Goal: Transaction & Acquisition: Obtain resource

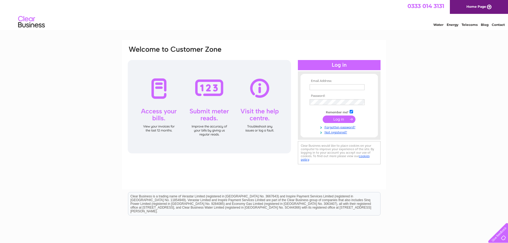
type input "faye.hill@thearchco.com"
click at [340, 118] on input "submit" at bounding box center [339, 119] width 33 height 7
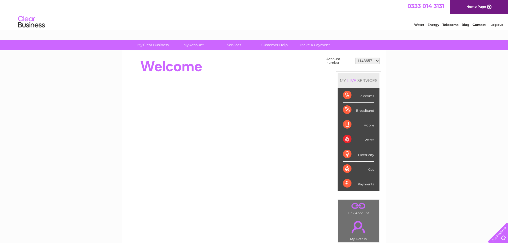
click at [367, 60] on select "1143657 30272068 30293204" at bounding box center [368, 61] width 24 height 6
select select "30293204"
click at [356, 58] on select "1143657 30272068 30293204" at bounding box center [368, 61] width 24 height 6
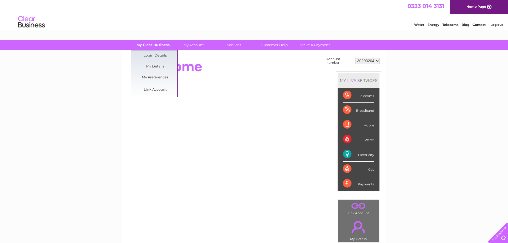
click at [156, 44] on link "My Clear Business" at bounding box center [153, 45] width 44 height 10
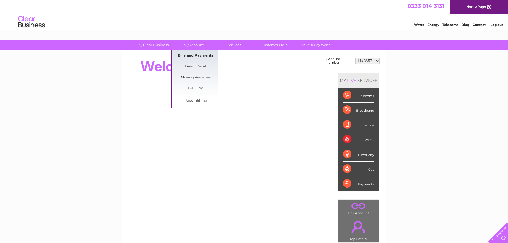
click at [189, 55] on link "Bills and Payments" at bounding box center [196, 55] width 44 height 11
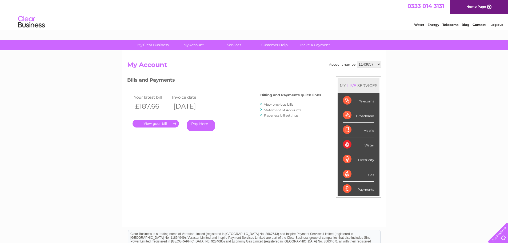
click at [365, 63] on select "1143657 30272068 30293204" at bounding box center [369, 64] width 24 height 6
select select "30293204"
click at [357, 61] on select "1143657 30272068 30293204" at bounding box center [369, 64] width 24 height 6
click at [158, 125] on link "." at bounding box center [156, 124] width 46 height 8
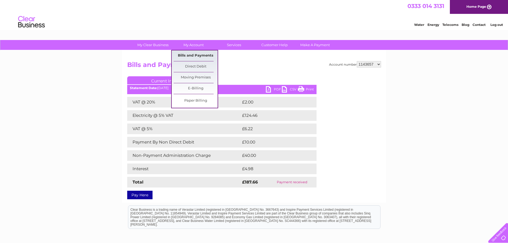
click at [192, 57] on link "Bills and Payments" at bounding box center [196, 55] width 44 height 11
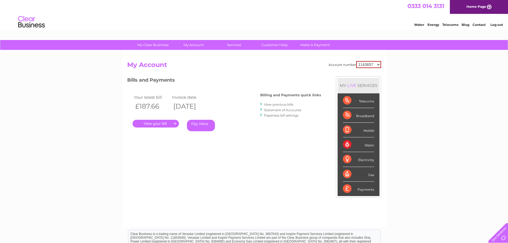
click at [276, 104] on link "View previous bills" at bounding box center [278, 104] width 29 height 4
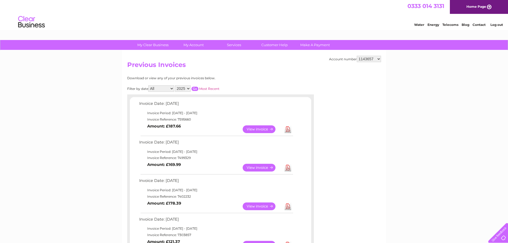
click at [379, 57] on select "1143657 30272068 30293204" at bounding box center [369, 59] width 24 height 6
select select "30293204"
click at [357, 56] on select "1143657 30272068 30293204" at bounding box center [369, 59] width 24 height 6
click at [259, 127] on link "View" at bounding box center [262, 129] width 39 height 8
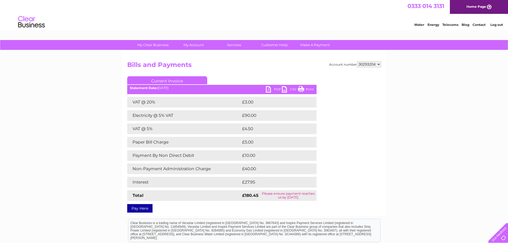
click at [275, 89] on link "PDF" at bounding box center [274, 90] width 16 height 8
